Goal: Information Seeking & Learning: Learn about a topic

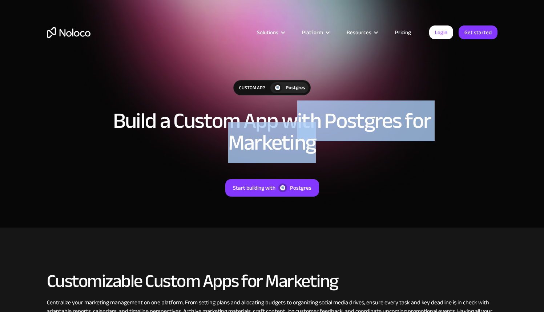
drag, startPoint x: 295, startPoint y: 129, endPoint x: 328, endPoint y: 149, distance: 38.4
click at [328, 149] on h1 "Build a Custom App with Postgres for Marketing" at bounding box center [272, 132] width 327 height 44
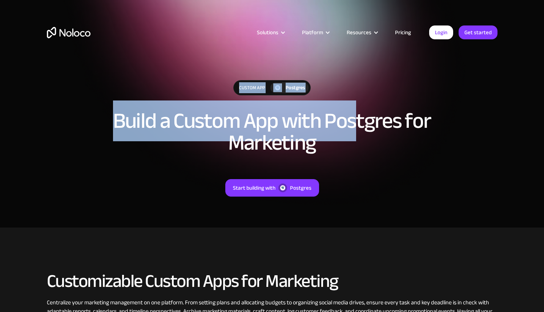
drag, startPoint x: 236, startPoint y: 84, endPoint x: 352, endPoint y: 122, distance: 121.4
click at [352, 122] on div "Custom App Postgres Build a Custom App with Postgres for Marketing Start buildi…" at bounding box center [272, 145] width 465 height 145
click at [352, 122] on h1 "Build a Custom App with Postgres for Marketing" at bounding box center [272, 132] width 327 height 44
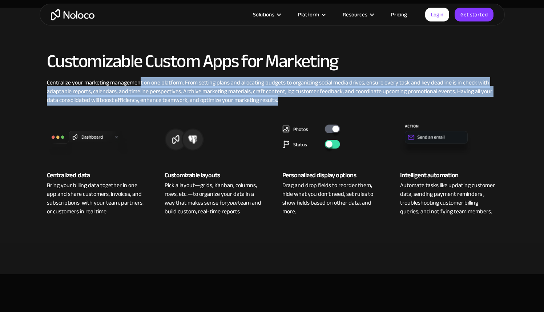
drag, startPoint x: 180, startPoint y: 87, endPoint x: 417, endPoint y: 105, distance: 237.1
click at [382, 101] on div "Centralize your marketing management on one platform. From setting plans and al…" at bounding box center [272, 91] width 451 height 26
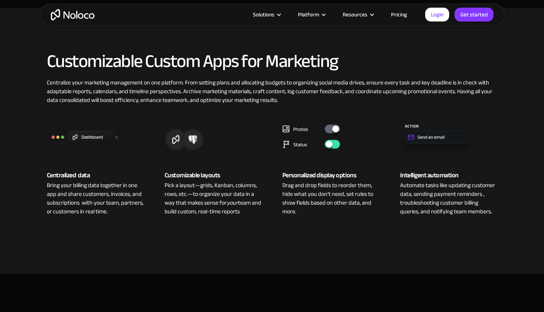
click at [417, 105] on div "Centralized data Bring your billing data together in one app and share customer…" at bounding box center [272, 159] width 465 height 111
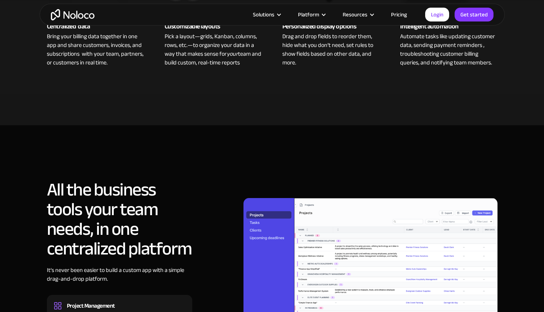
scroll to position [448, 0]
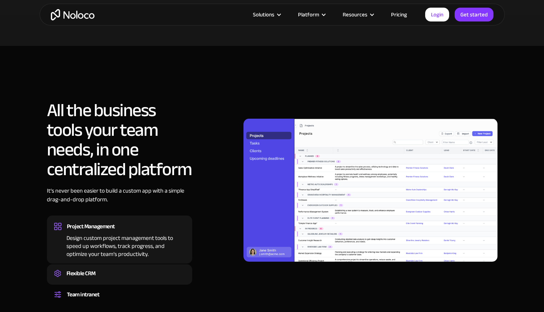
click at [104, 264] on div "Flexible CRM Create a custom CRM that you can adapt to your business’s needs, c…" at bounding box center [119, 274] width 145 height 20
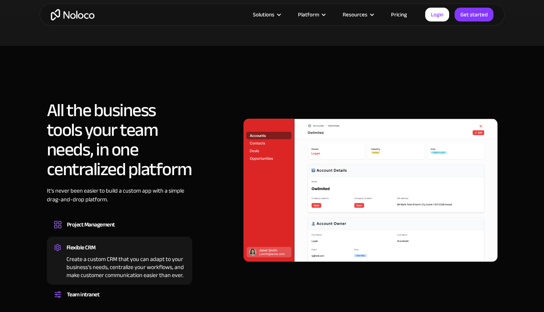
scroll to position [527, 0]
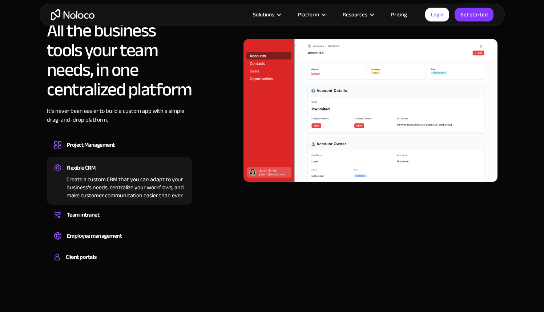
click at [115, 204] on div "Flexible CRM Create a custom CRM that you can adapt to your business’s needs, c…" at bounding box center [119, 181] width 145 height 48
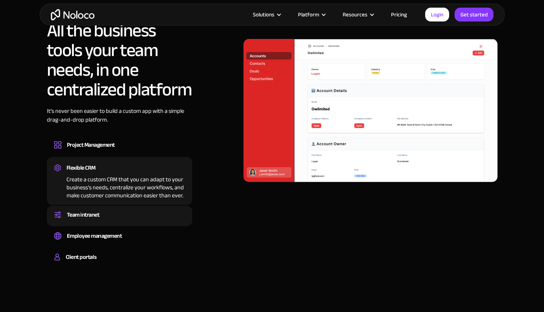
click at [113, 222] on div "Team intranet Set up a central space for your team to collaborate, share inform…" at bounding box center [119, 215] width 145 height 20
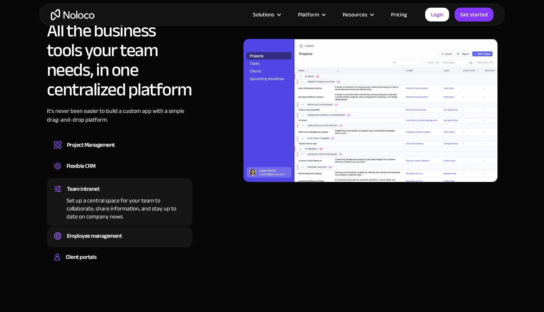
click at [105, 242] on div "Easily manage employee information, track performance, and handle HR tasks from…" at bounding box center [119, 242] width 131 height 2
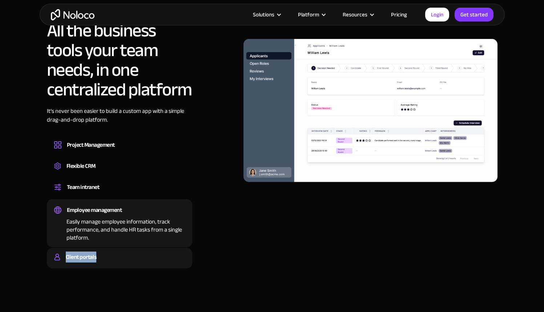
click at [104, 251] on div "Client portals" at bounding box center [119, 256] width 131 height 11
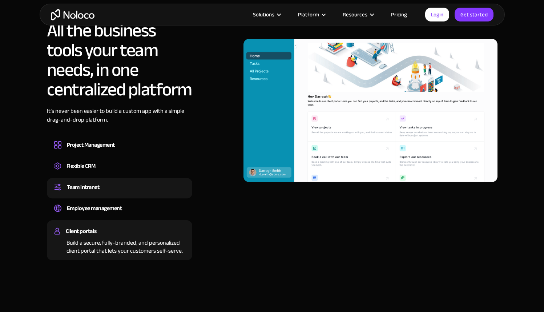
click at [134, 197] on div "Team intranet Set up a central space for your team to collaborate, share inform…" at bounding box center [119, 188] width 145 height 20
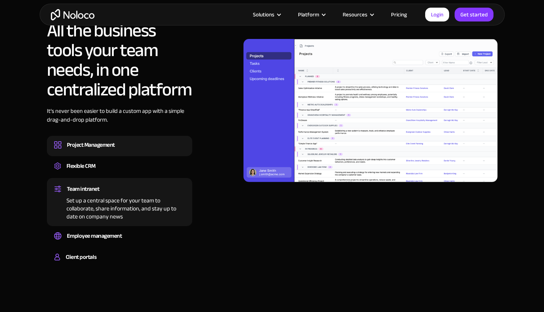
drag, startPoint x: 133, startPoint y: 165, endPoint x: 133, endPoint y: 155, distance: 10.6
click at [133, 164] on div "Flexible CRM" at bounding box center [119, 165] width 131 height 11
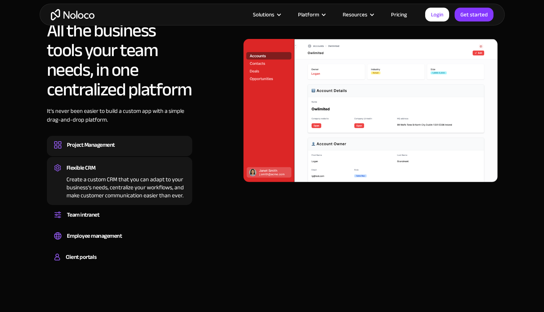
click at [132, 151] on div "Design custom project management tools to speed up workflows, track progress, a…" at bounding box center [119, 151] width 131 height 2
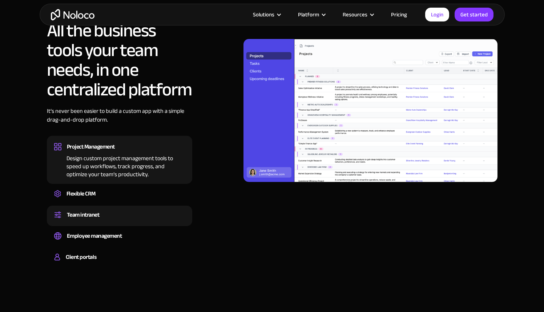
click at [137, 217] on div "Team intranet" at bounding box center [119, 214] width 131 height 11
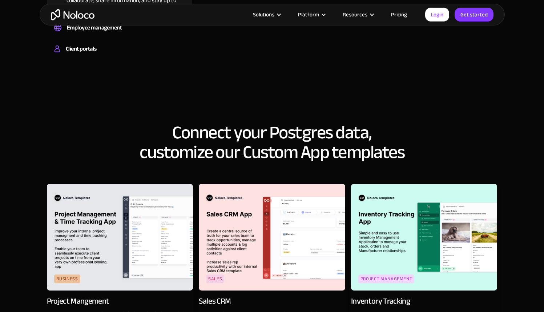
scroll to position [810, 0]
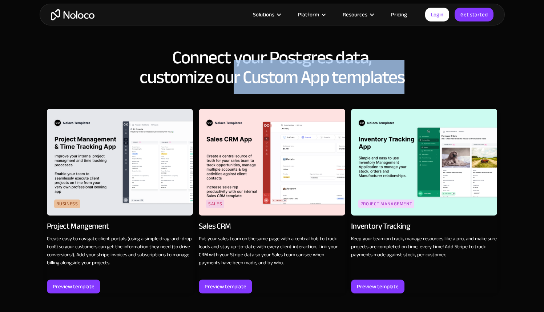
drag, startPoint x: 229, startPoint y: 74, endPoint x: 447, endPoint y: 83, distance: 217.3
click at [428, 80] on h2 "Connect your Postgres data, customize our Custom App templates" at bounding box center [272, 67] width 451 height 39
click at [447, 83] on h2 "Connect your Postgres data, customize our Custom App templates" at bounding box center [272, 67] width 451 height 39
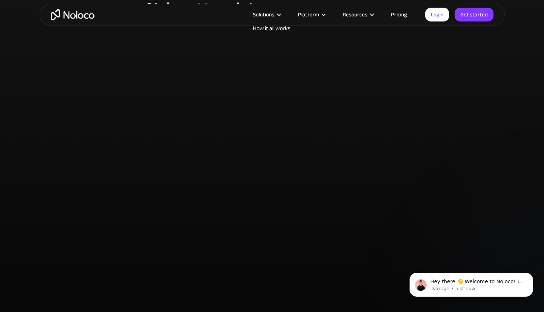
scroll to position [0, 0]
